Goal: Task Accomplishment & Management: Manage account settings

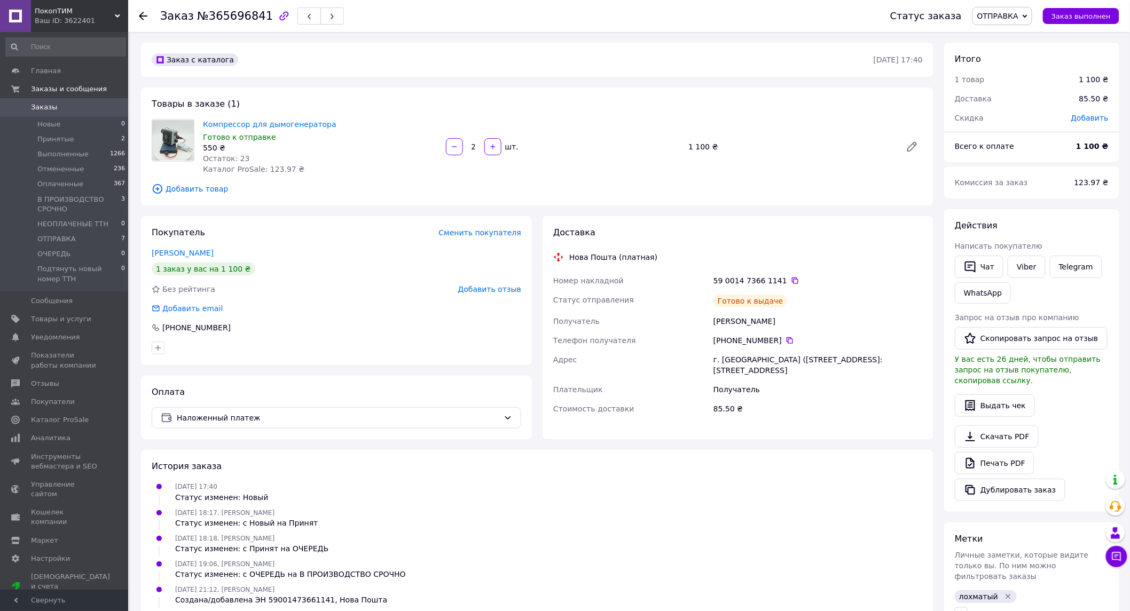
click at [43, 104] on span "Заказы" at bounding box center [44, 108] width 26 height 10
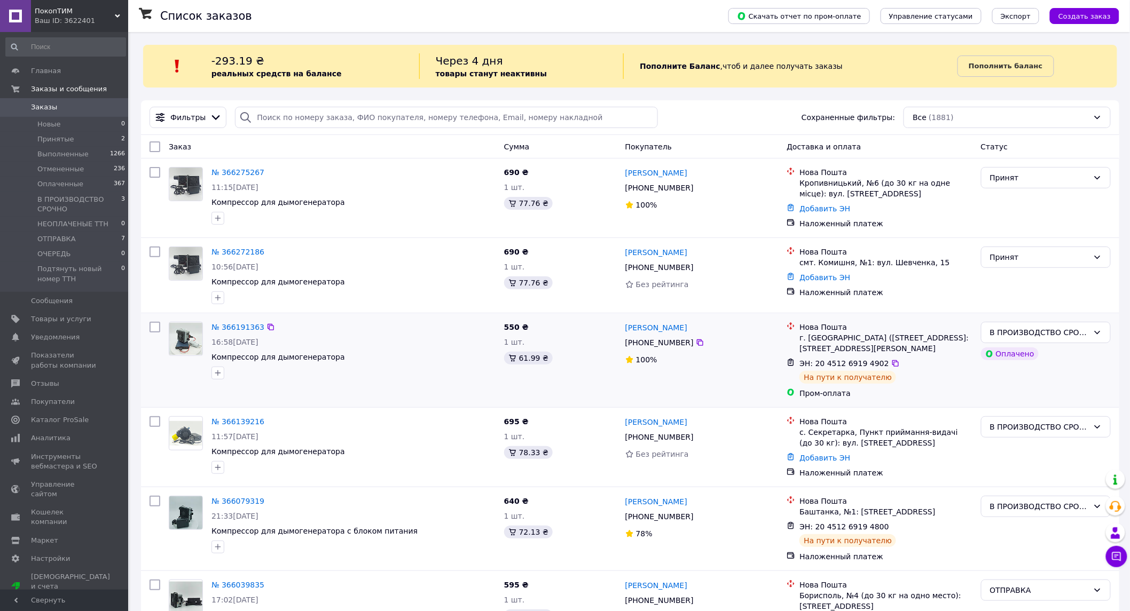
scroll to position [59, 0]
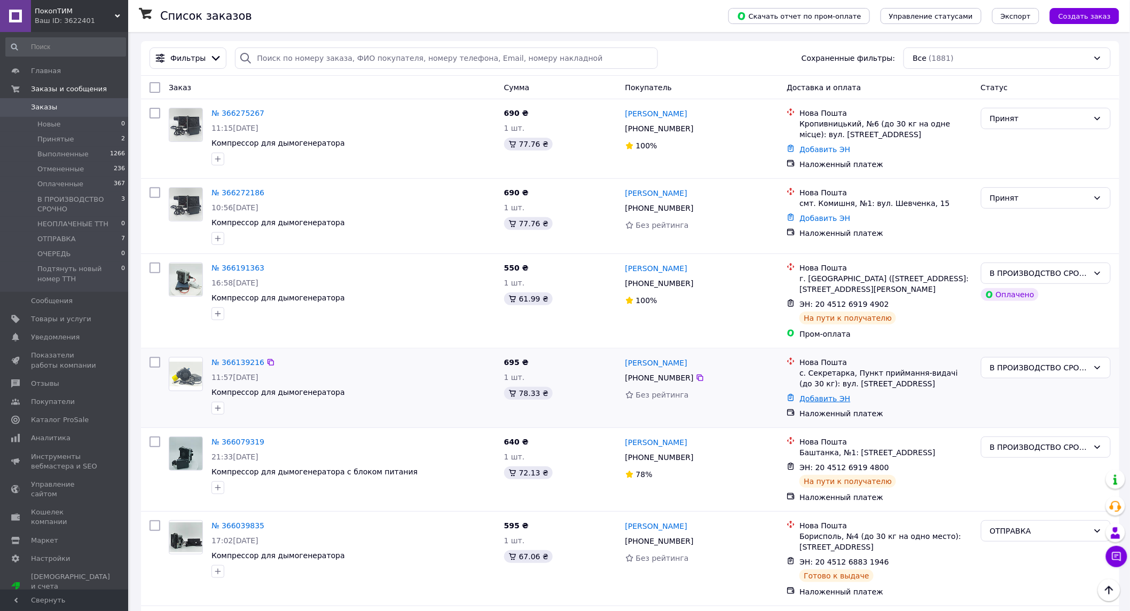
click at [824, 399] on link "Добавить ЭН" at bounding box center [824, 399] width 51 height 9
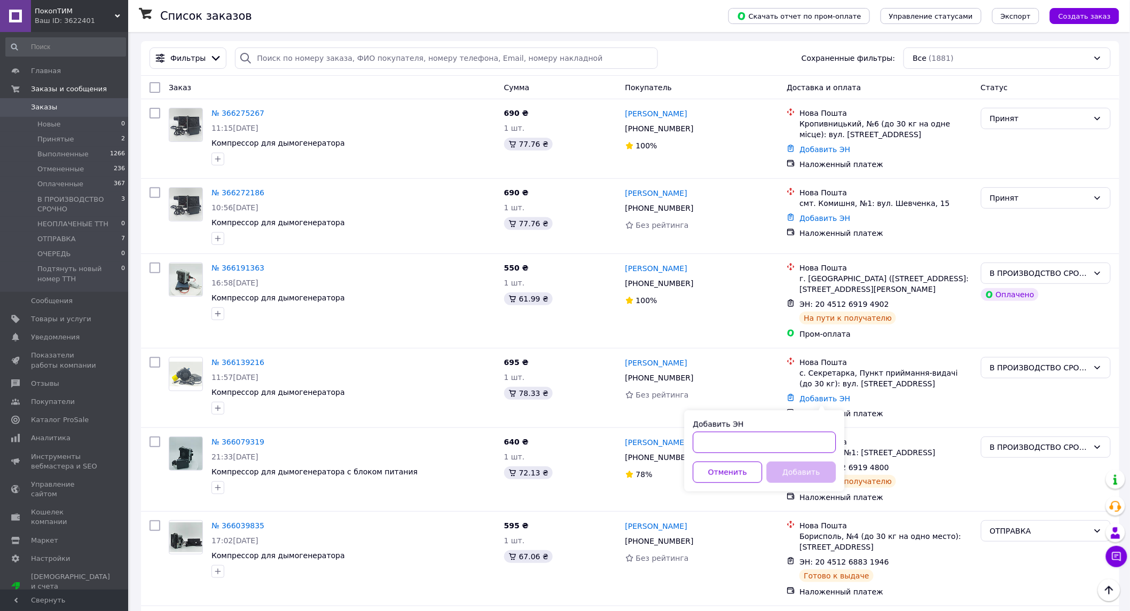
click at [735, 436] on input "Добавить ЭН" at bounding box center [764, 442] width 143 height 21
paste input "20451269195851"
type input "20451269195851"
click at [786, 471] on button "Добавить" at bounding box center [801, 472] width 69 height 21
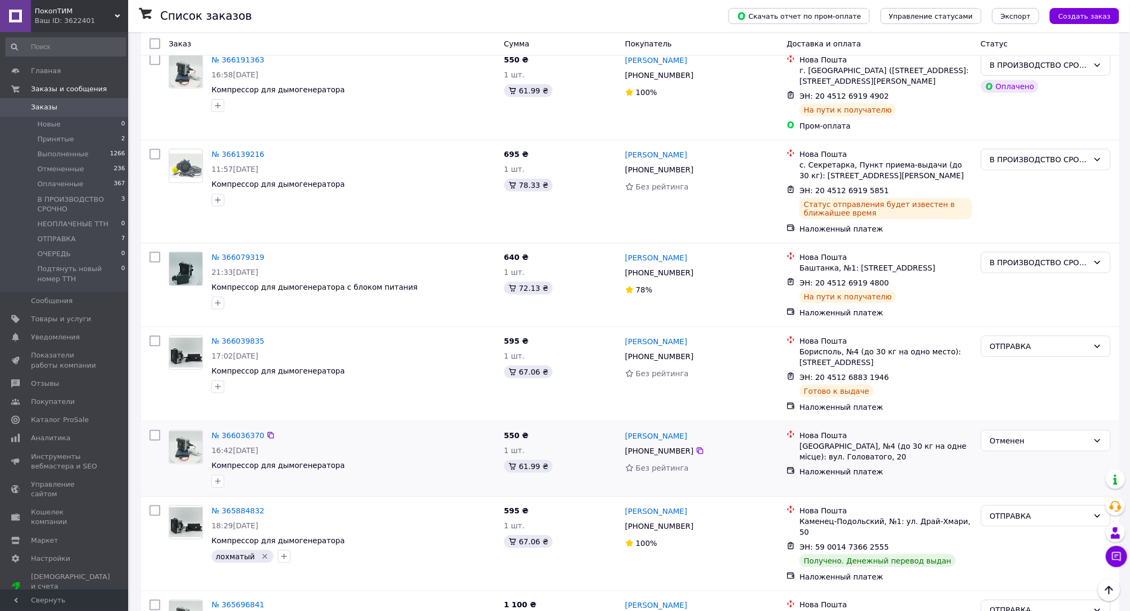
scroll to position [296, 0]
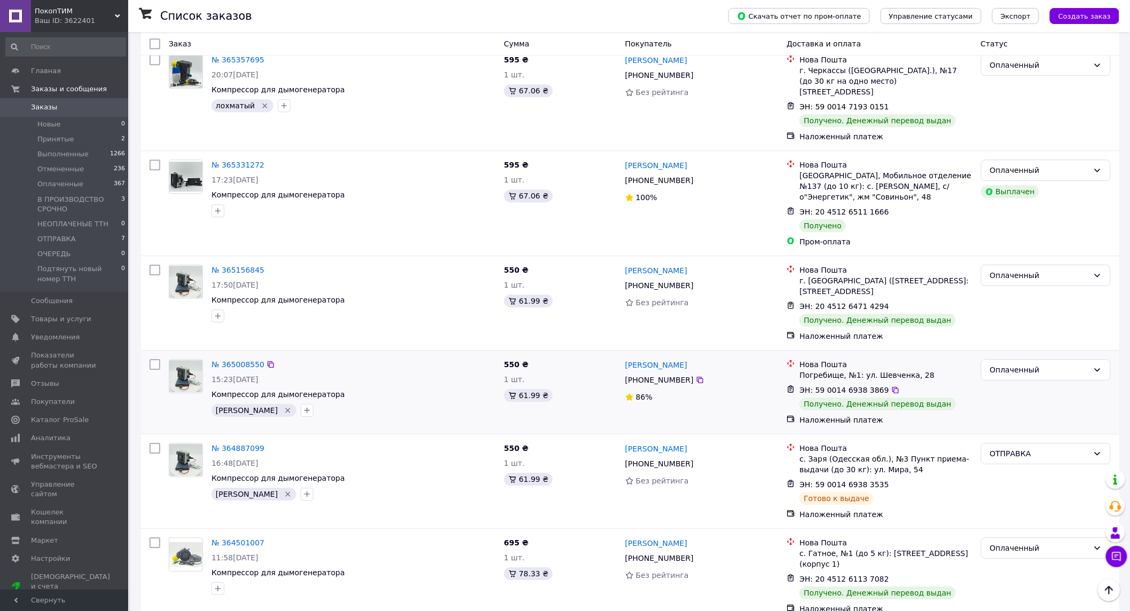
scroll to position [1305, 0]
